Goal: Information Seeking & Learning: Learn about a topic

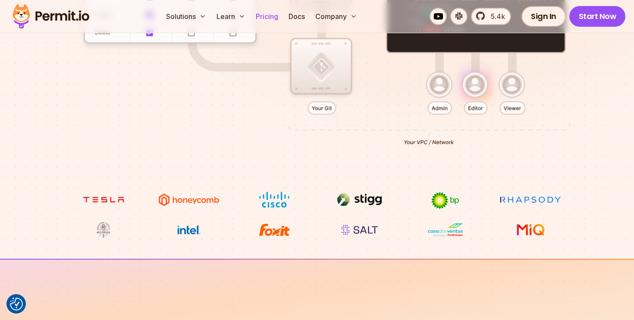
click at [271, 18] on link "Pricing" at bounding box center [266, 16] width 29 height 17
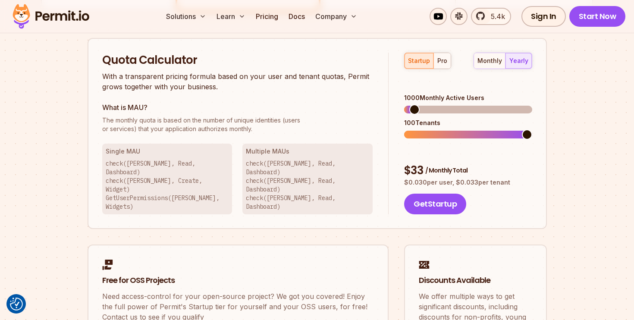
scroll to position [556, 0]
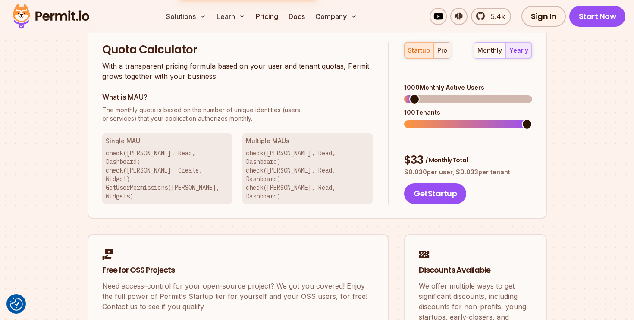
click at [444, 50] on div "pro" at bounding box center [442, 50] width 10 height 9
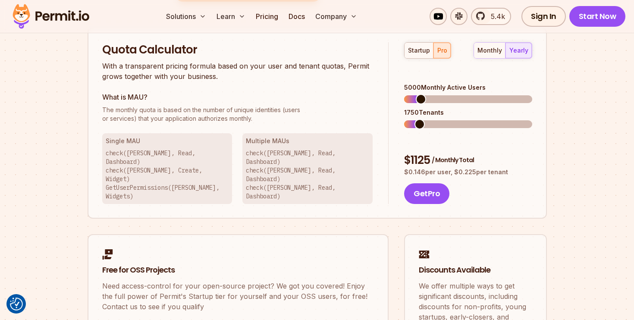
click at [422, 119] on span at bounding box center [419, 124] width 10 height 10
click at [532, 119] on span at bounding box center [527, 124] width 10 height 10
click at [431, 94] on span at bounding box center [434, 99] width 10 height 10
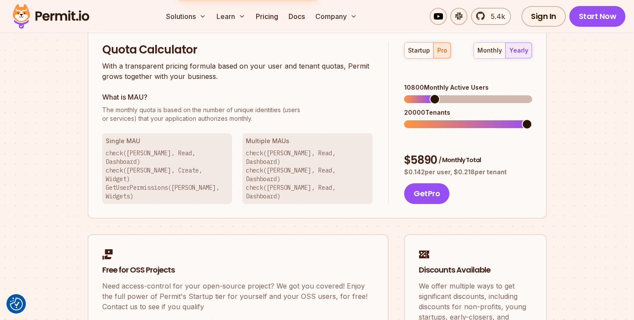
click at [532, 119] on span at bounding box center [527, 124] width 10 height 10
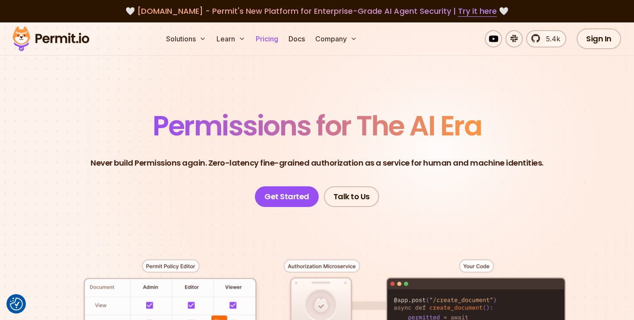
click at [272, 41] on link "Pricing" at bounding box center [266, 38] width 29 height 17
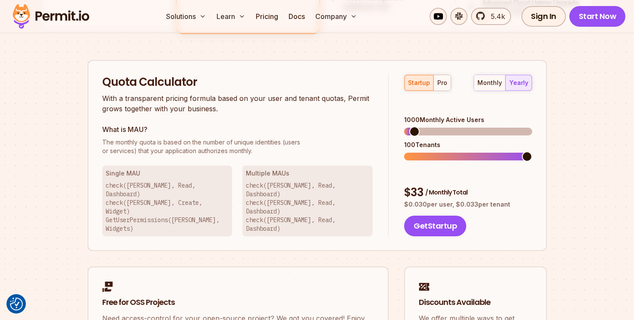
scroll to position [524, 0]
click at [444, 84] on div "pro" at bounding box center [442, 83] width 10 height 9
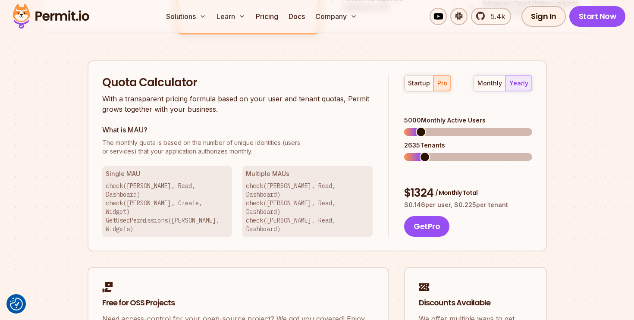
click at [421, 152] on span at bounding box center [424, 157] width 10 height 10
click at [429, 127] on span at bounding box center [432, 132] width 10 height 10
click at [420, 152] on span at bounding box center [424, 157] width 10 height 10
